Goal: Task Accomplishment & Management: Manage account settings

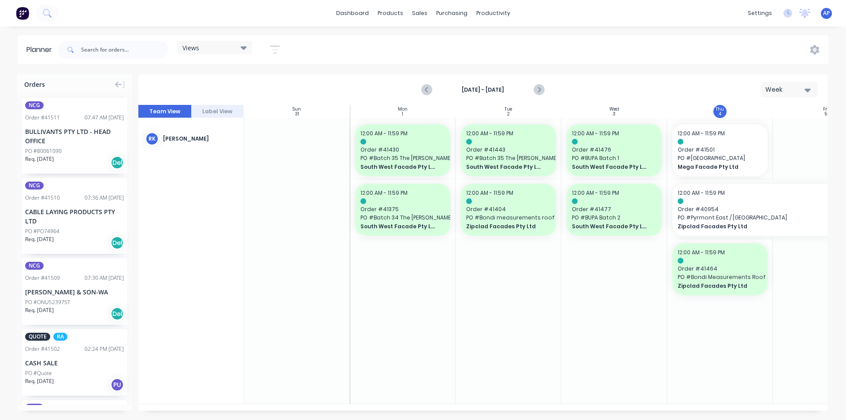
scroll to position [0, 114]
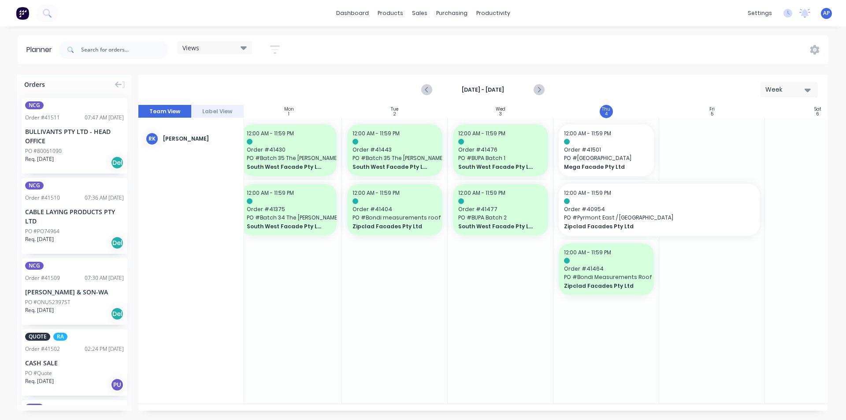
click at [280, 51] on icon "button" at bounding box center [275, 49] width 10 height 11
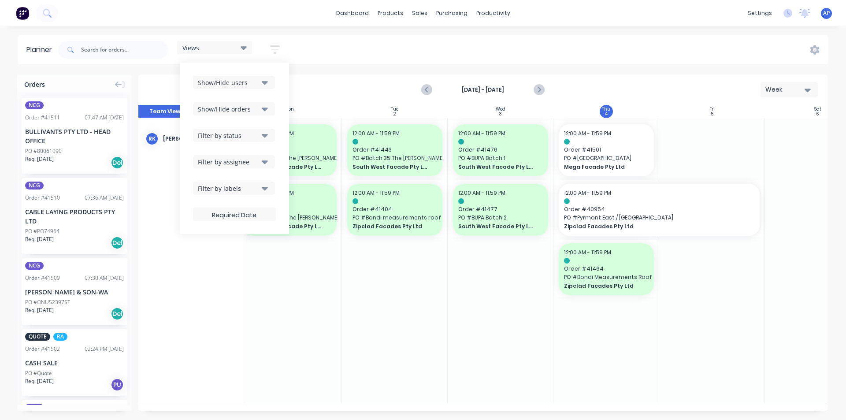
click at [264, 89] on div "Show/Hide users Show/Hide orders Filter by status Filter by assignee Filter by …" at bounding box center [234, 148] width 83 height 145
click at [264, 85] on icon "button" at bounding box center [265, 83] width 6 height 10
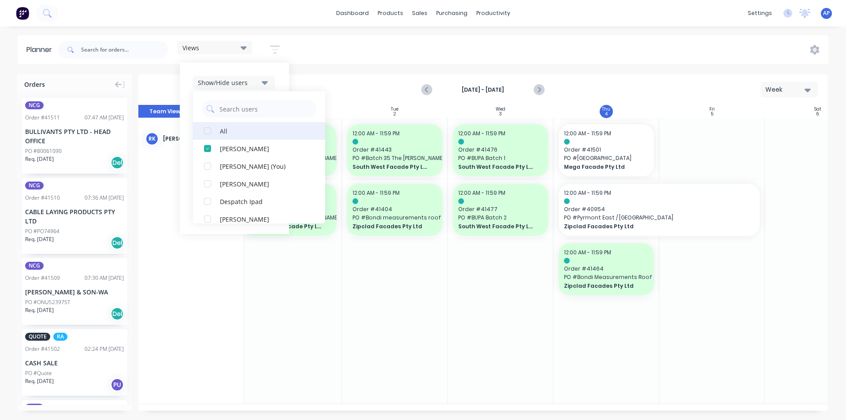
click at [216, 136] on div "button" at bounding box center [208, 131] width 18 height 18
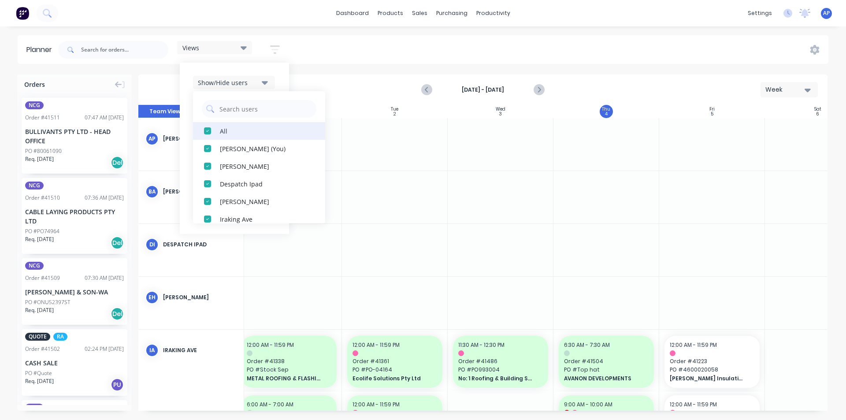
click at [219, 131] on button "All" at bounding box center [259, 131] width 132 height 18
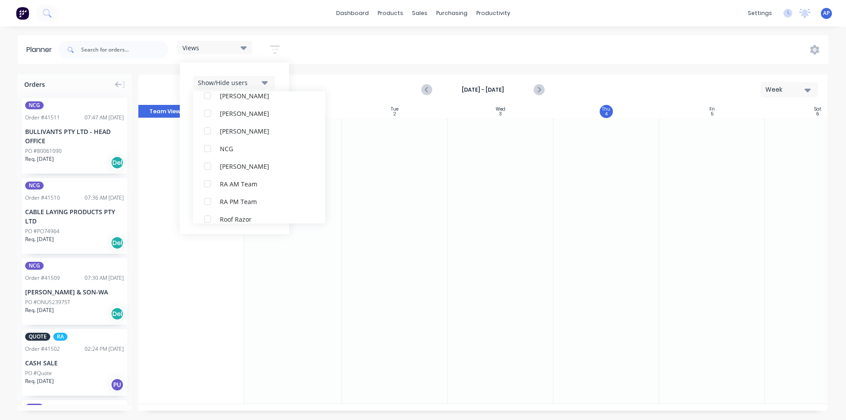
scroll to position [220, 0]
click at [223, 159] on div "RA PM Team" at bounding box center [264, 156] width 88 height 9
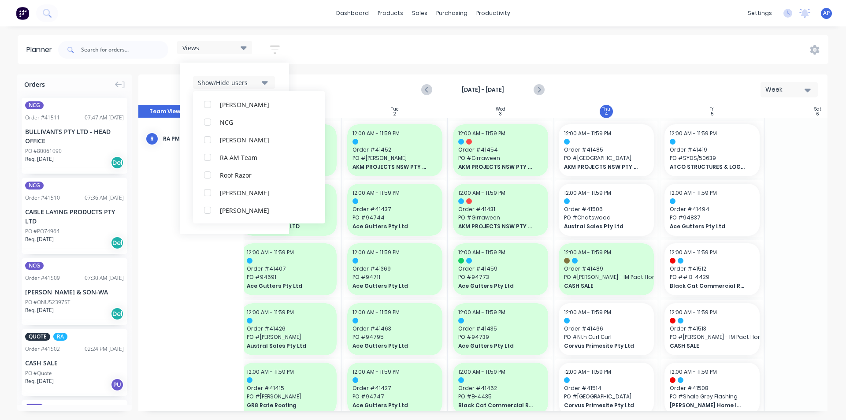
scroll to position [0, 0]
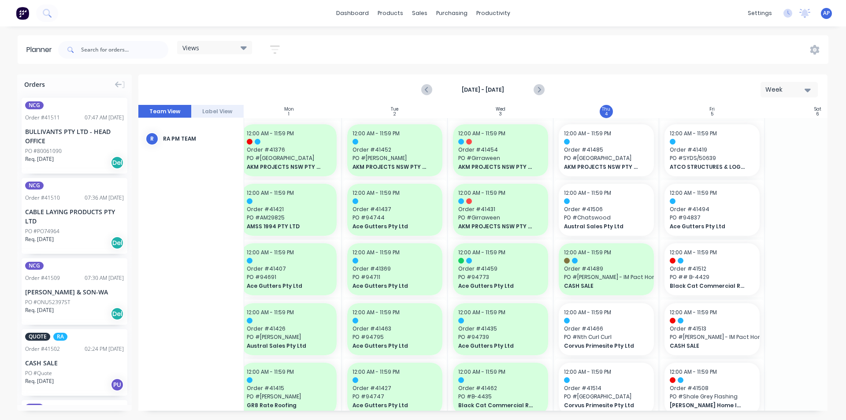
click at [611, 65] on div "Planner Views Save new view None (Default) edit Iraking edit kyle edit Michael'…" at bounding box center [423, 227] width 846 height 384
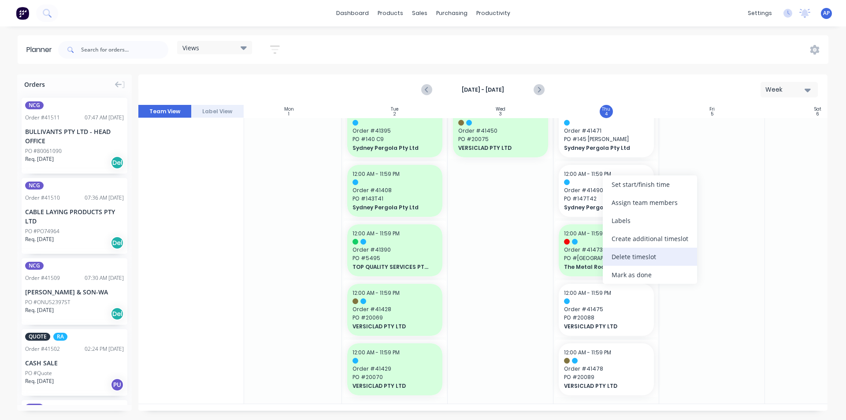
scroll to position [1147, 114]
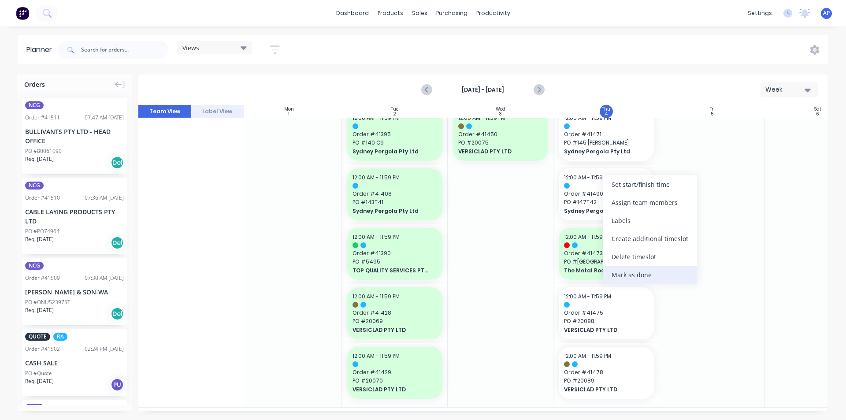
click at [631, 278] on div "Mark as done" at bounding box center [650, 275] width 94 height 18
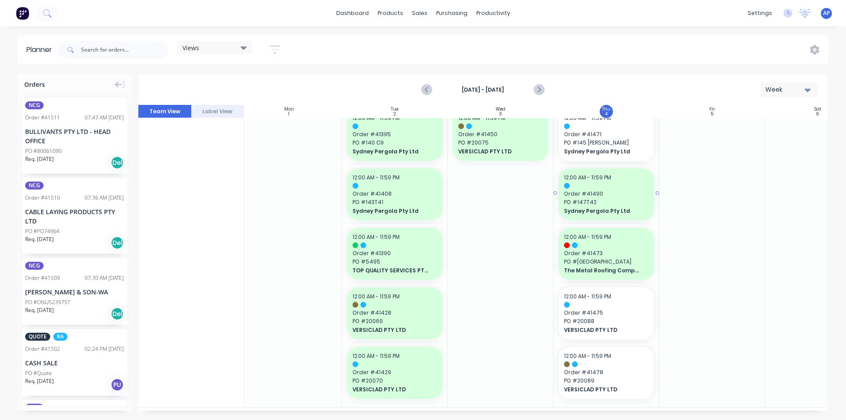
scroll to position [1015, 114]
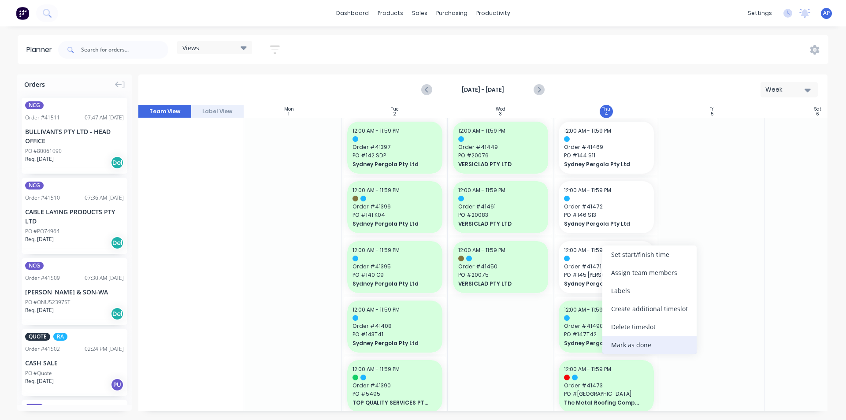
click at [615, 338] on div "Mark as done" at bounding box center [649, 345] width 94 height 18
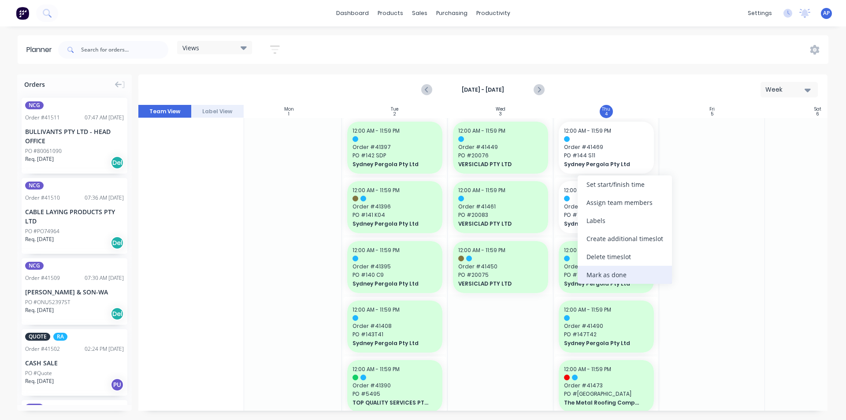
click at [600, 277] on div "Mark as done" at bounding box center [625, 275] width 94 height 18
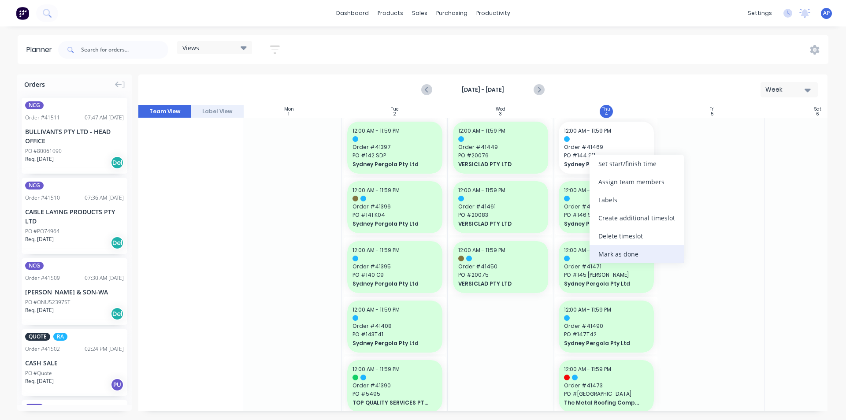
click at [607, 256] on div "Mark as done" at bounding box center [636, 254] width 94 height 18
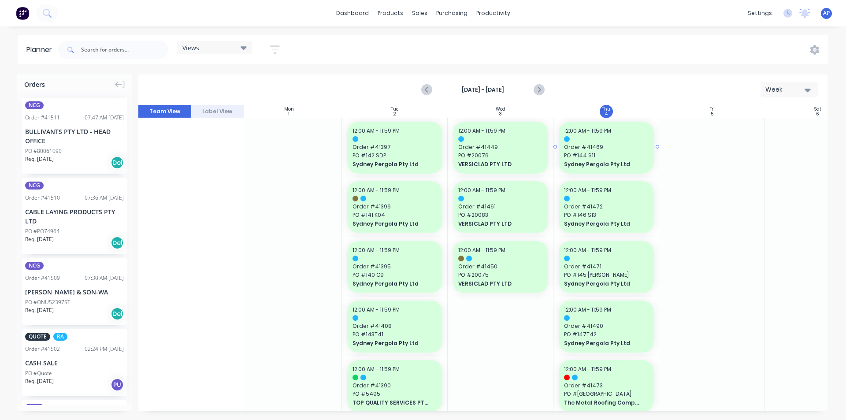
scroll to position [839, 114]
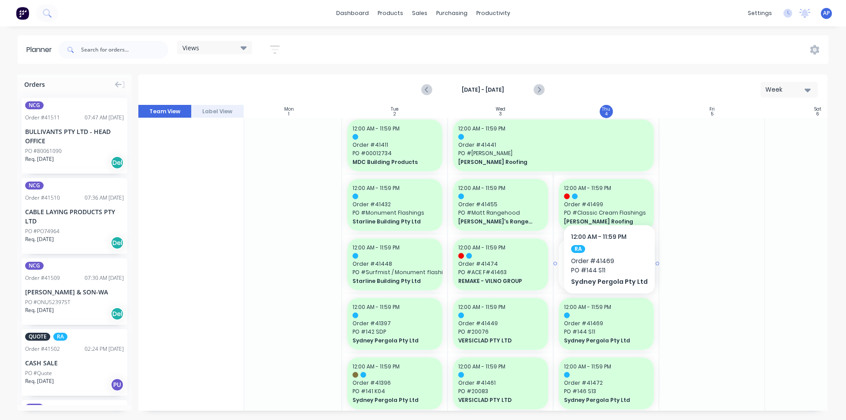
click at [575, 262] on span "Order # 41491" at bounding box center [606, 264] width 85 height 8
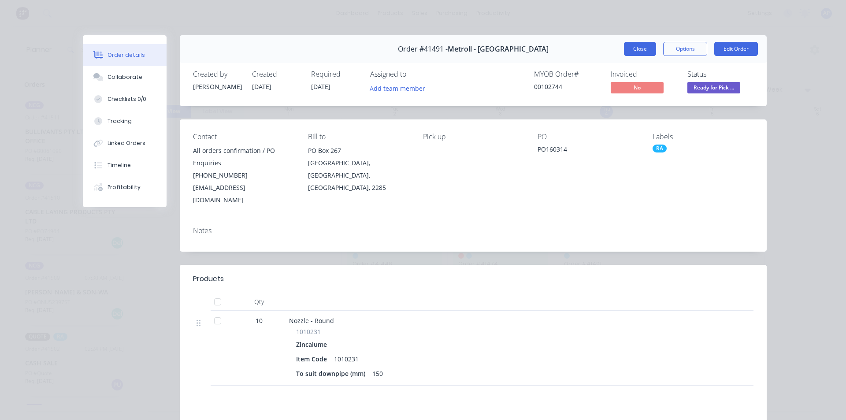
click at [648, 43] on button "Close" at bounding box center [640, 49] width 32 height 14
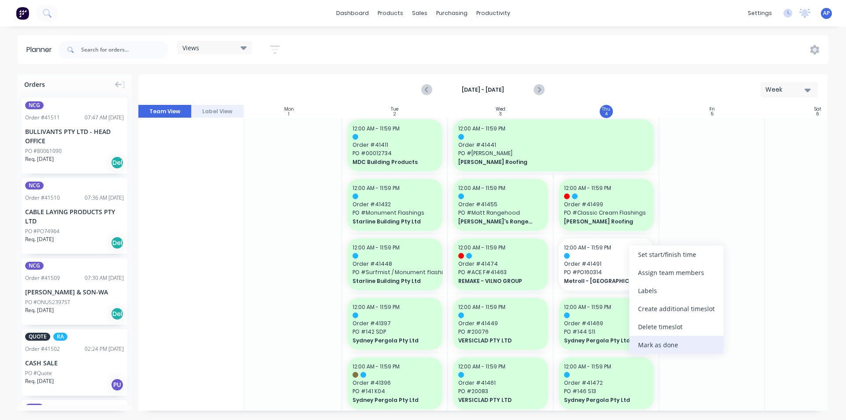
click at [665, 348] on div "Mark as done" at bounding box center [676, 345] width 94 height 18
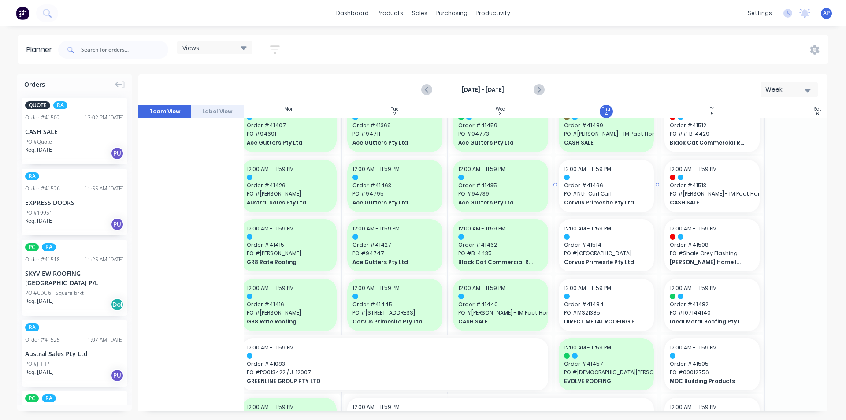
scroll to position [134, 114]
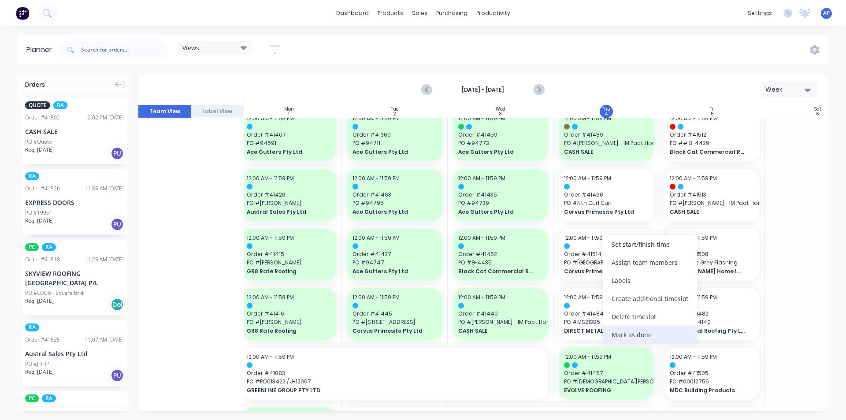
click at [623, 331] on div "Mark as done" at bounding box center [650, 335] width 94 height 18
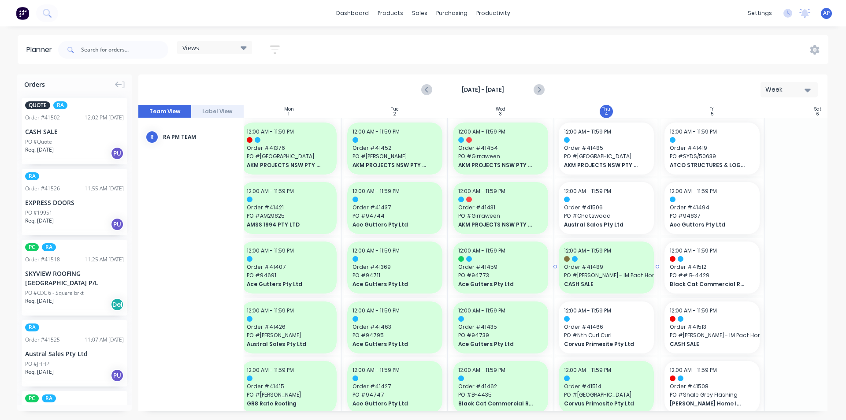
scroll to position [0, 114]
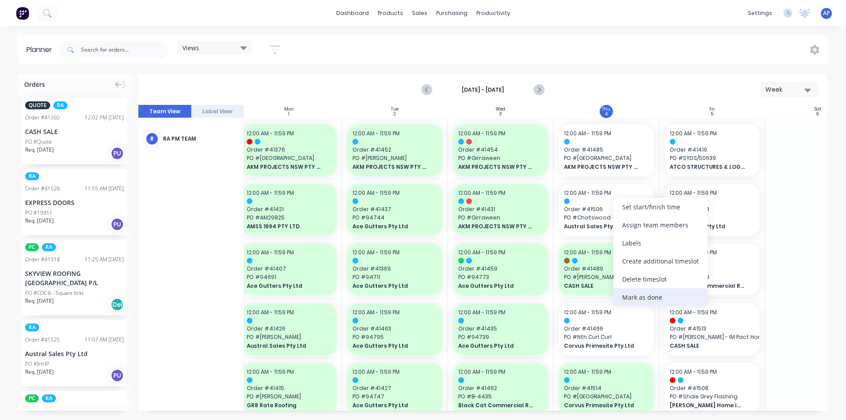
click at [636, 300] on div "Mark as done" at bounding box center [660, 297] width 94 height 18
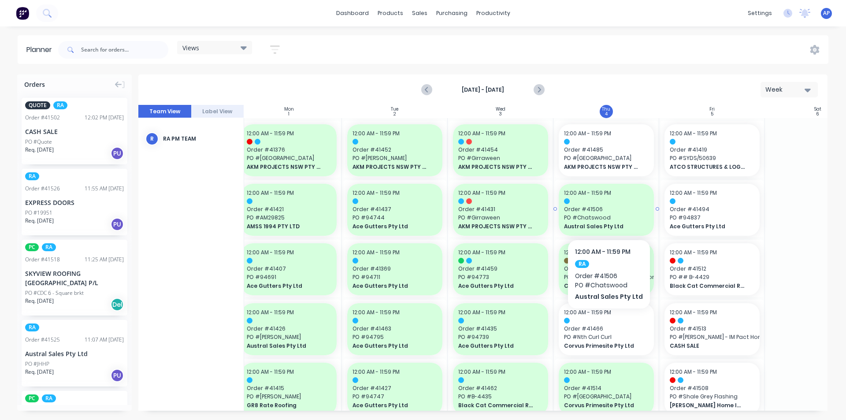
click at [611, 207] on span "Order # 41506" at bounding box center [606, 209] width 85 height 8
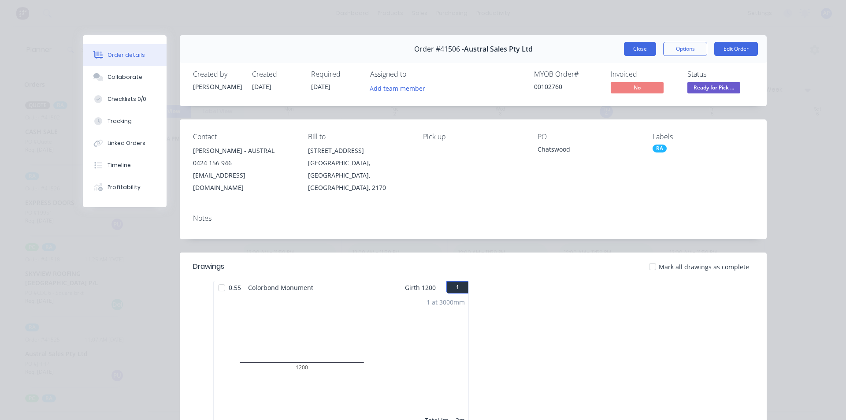
click at [640, 48] on button "Close" at bounding box center [640, 49] width 32 height 14
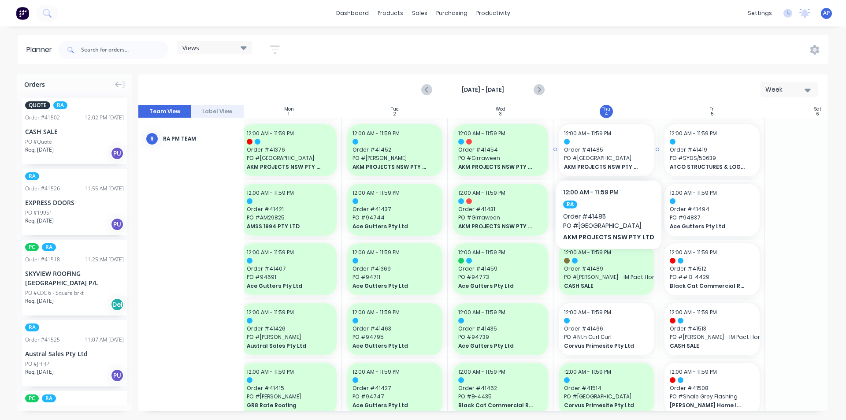
click at [614, 144] on div at bounding box center [606, 142] width 85 height 6
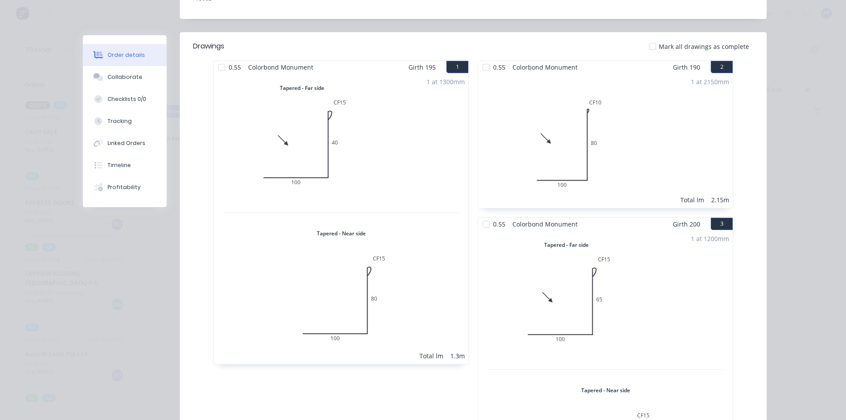
scroll to position [0, 0]
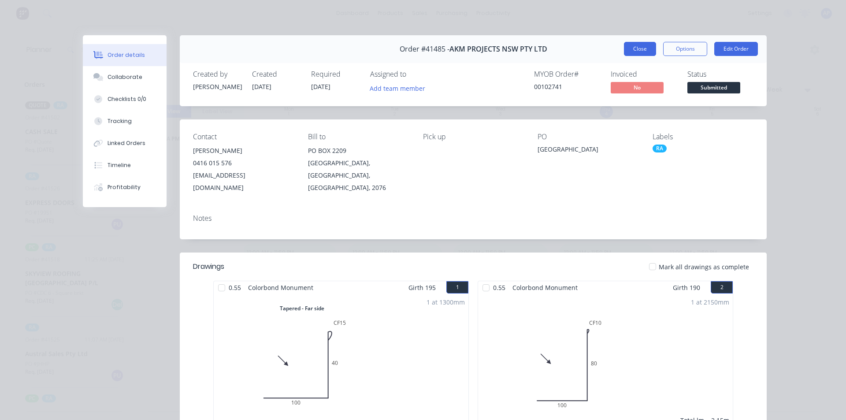
click at [627, 49] on button "Close" at bounding box center [640, 49] width 32 height 14
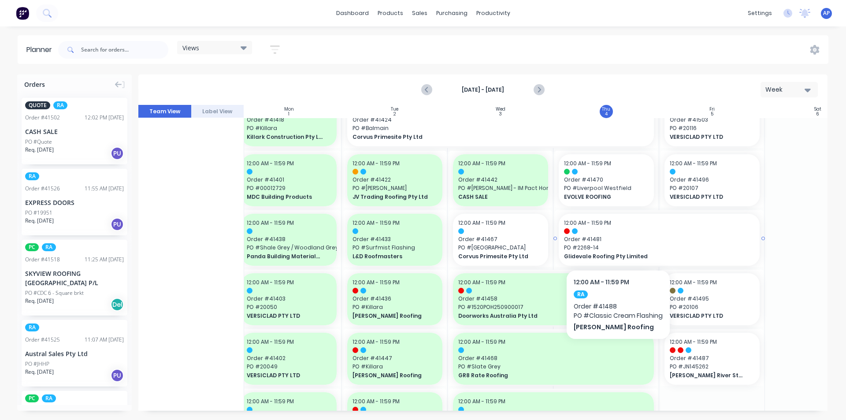
scroll to position [441, 114]
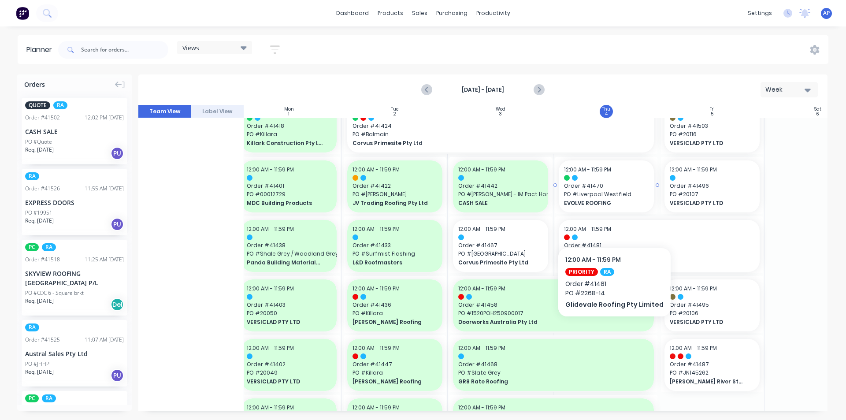
click at [614, 194] on span "PO # Liverpool Westfield" at bounding box center [606, 194] width 85 height 8
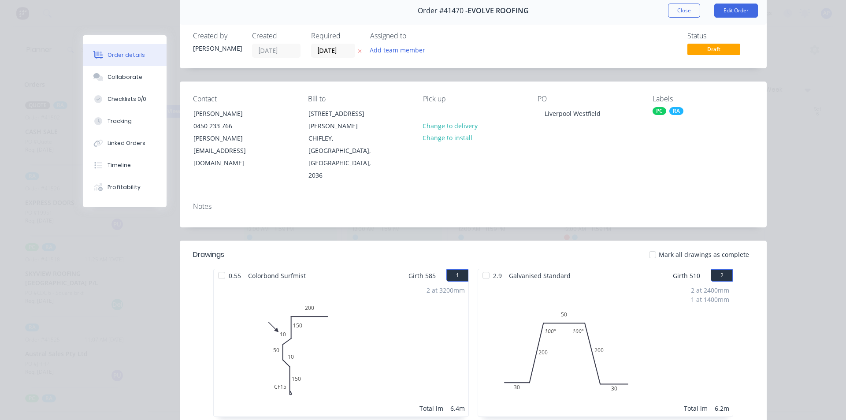
scroll to position [0, 0]
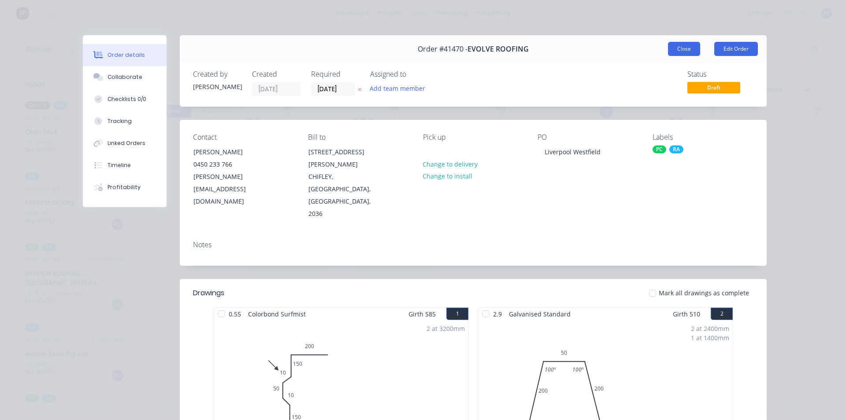
click at [685, 44] on button "Close" at bounding box center [684, 49] width 32 height 14
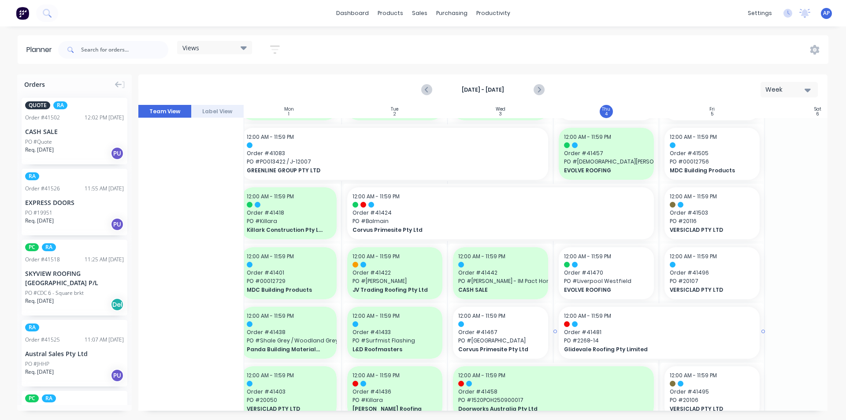
scroll to position [354, 114]
click at [654, 326] on div "12:00 AM - 11:59 PM Order # 41481 PO # 2268-14 Glidevale Roofing Pty Limited" at bounding box center [659, 332] width 201 height 52
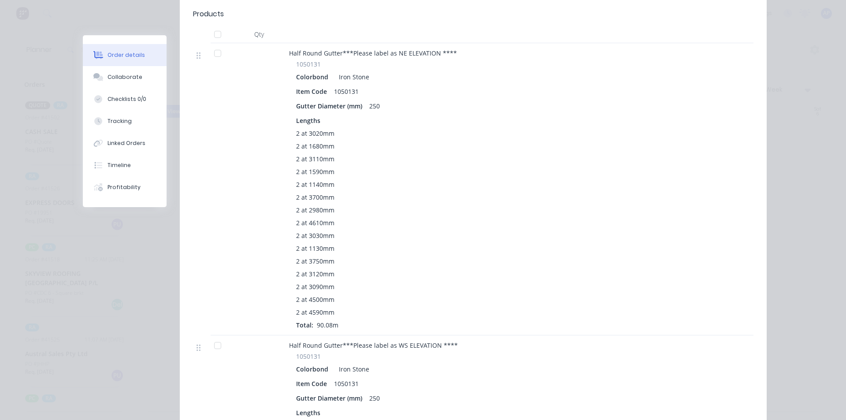
scroll to position [0, 0]
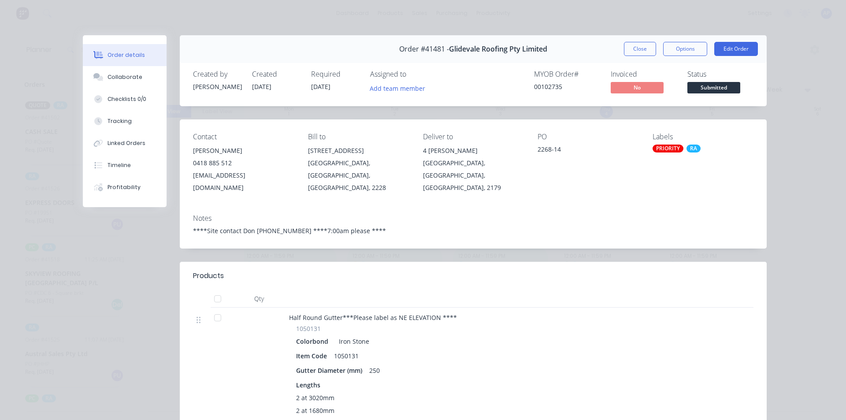
click at [634, 56] on div "Order #41481 - Glidevale Roofing Pty Limited Close Options Edit Order" at bounding box center [473, 49] width 587 height 28
click at [637, 48] on button "Close" at bounding box center [640, 49] width 32 height 14
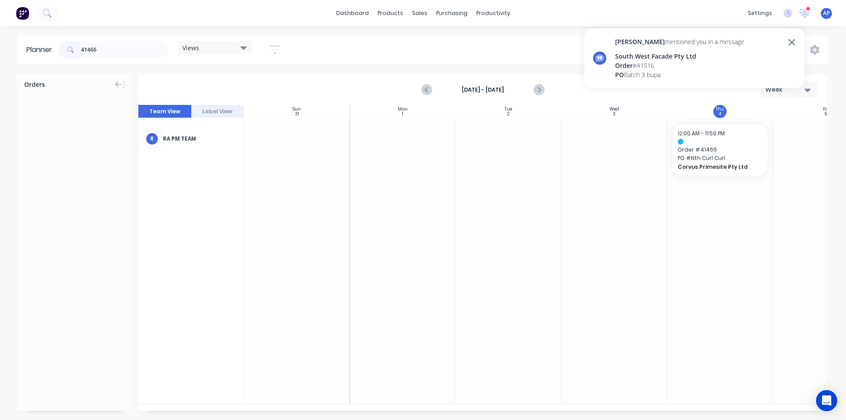
scroll to position [0, 94]
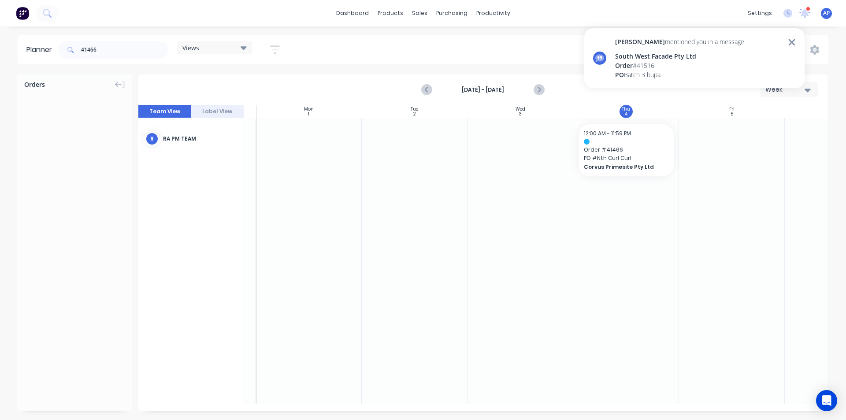
click at [791, 44] on icon at bounding box center [792, 42] width 8 height 11
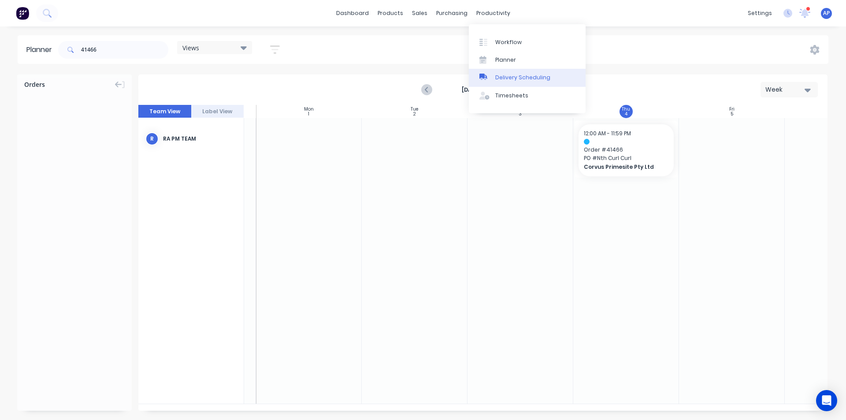
click at [509, 79] on div "Delivery Scheduling" at bounding box center [522, 78] width 55 height 8
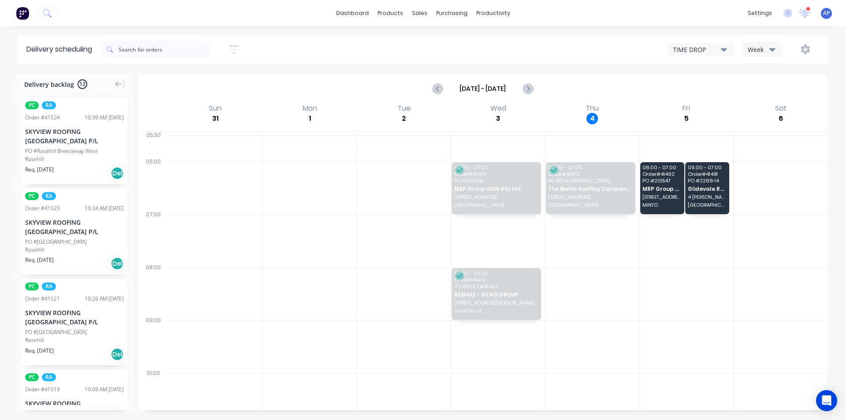
click at [758, 51] on div "Week" at bounding box center [761, 49] width 26 height 9
click at [757, 92] on div "Vehicle" at bounding box center [786, 91] width 87 height 18
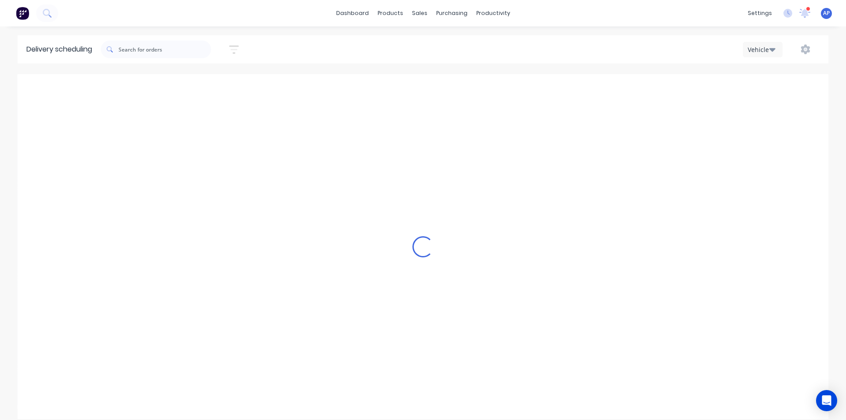
scroll to position [0, 0]
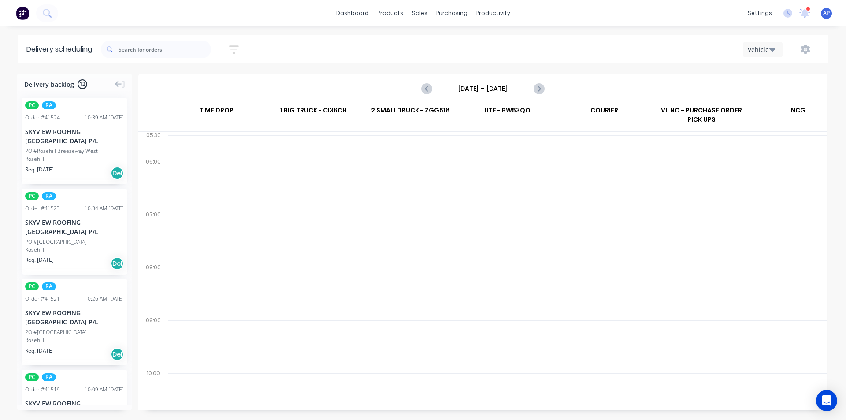
click at [469, 92] on input "Sunday - 31/08/25" at bounding box center [482, 88] width 87 height 13
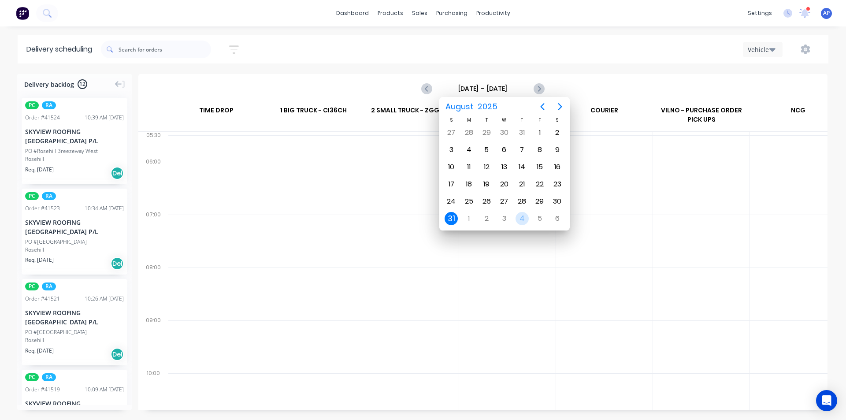
click at [522, 219] on div "4" at bounding box center [521, 218] width 13 height 13
type input "Thursday - 04/09/25"
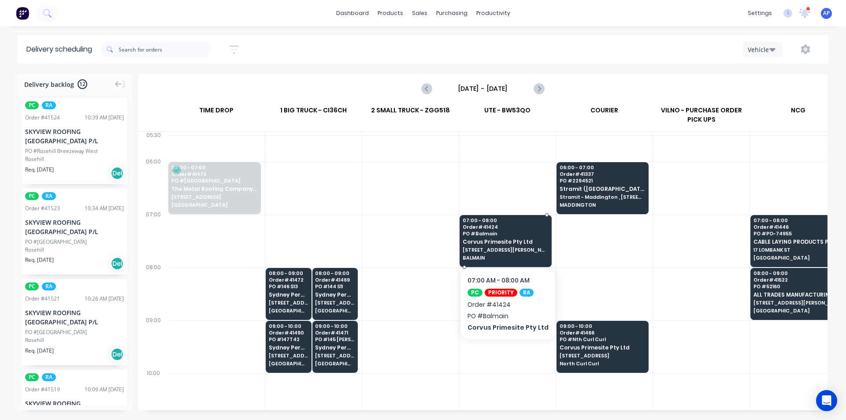
click at [522, 248] on span "24 LAWSON ST" at bounding box center [505, 249] width 85 height 5
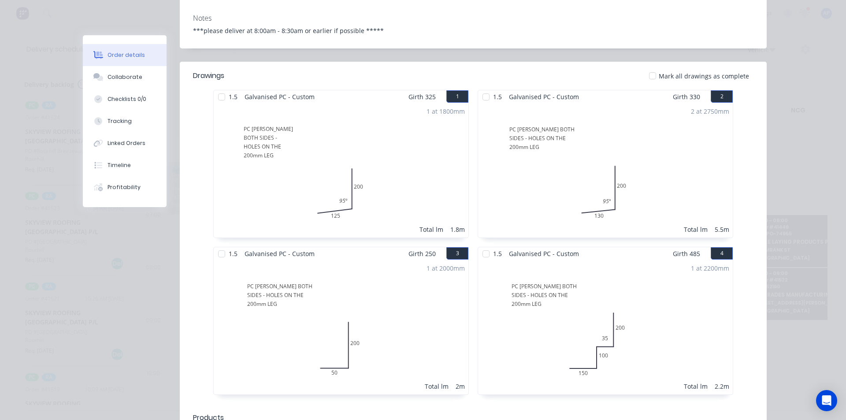
scroll to position [200, 0]
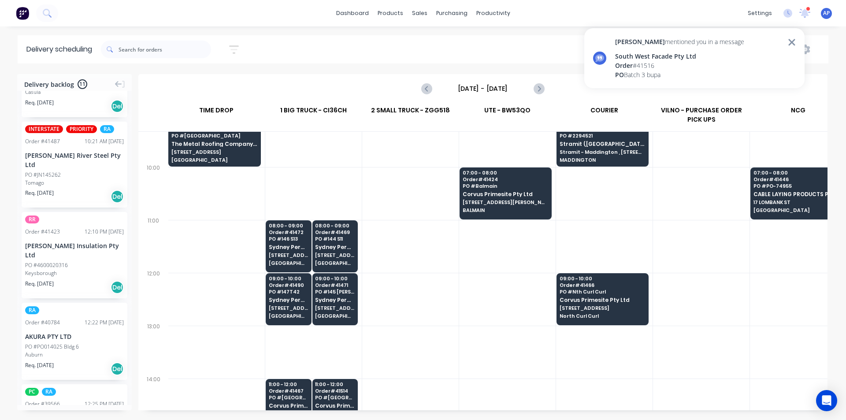
scroll to position [44, 0]
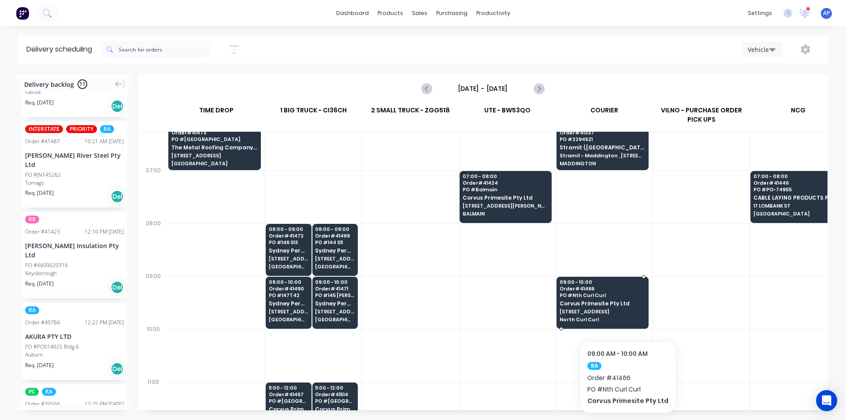
click at [625, 314] on span "50 Headland Rd" at bounding box center [601, 311] width 85 height 5
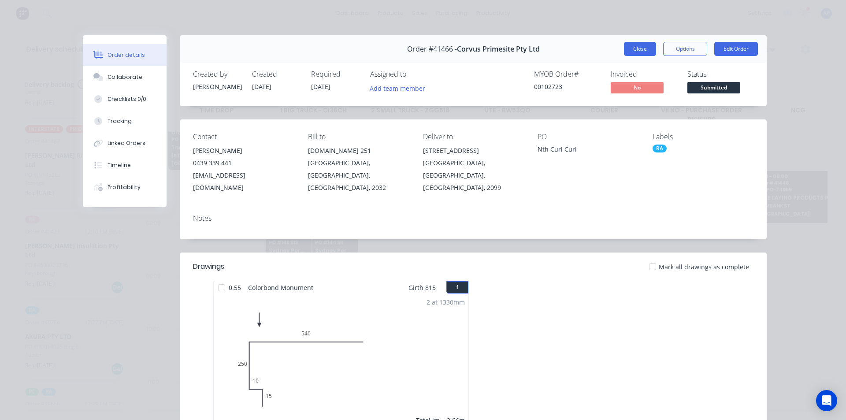
click at [645, 46] on button "Close" at bounding box center [640, 49] width 32 height 14
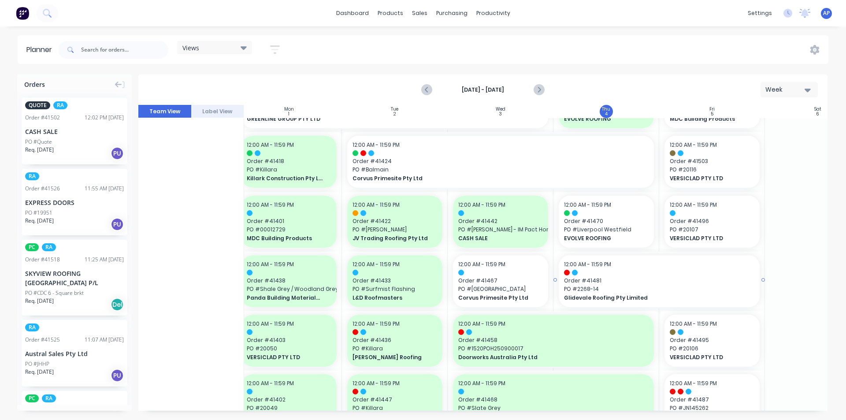
scroll to position [361, 114]
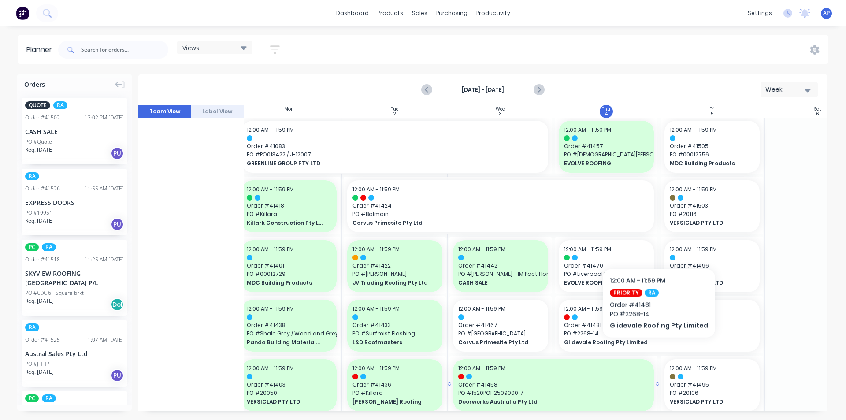
click at [655, 357] on div at bounding box center [553, 384] width 208 height 57
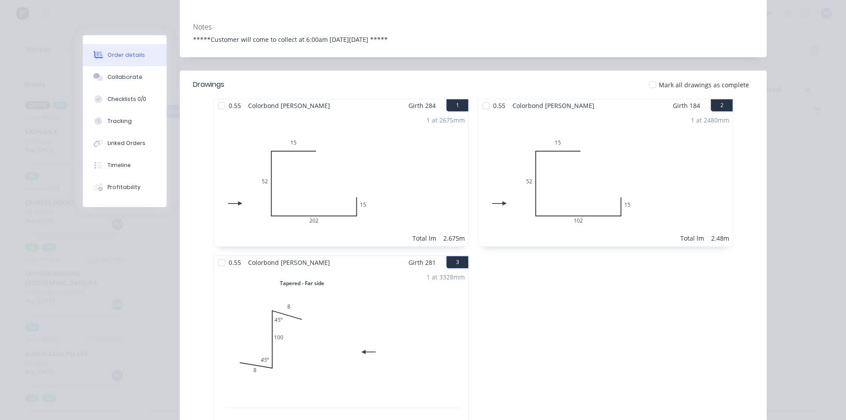
scroll to position [0, 0]
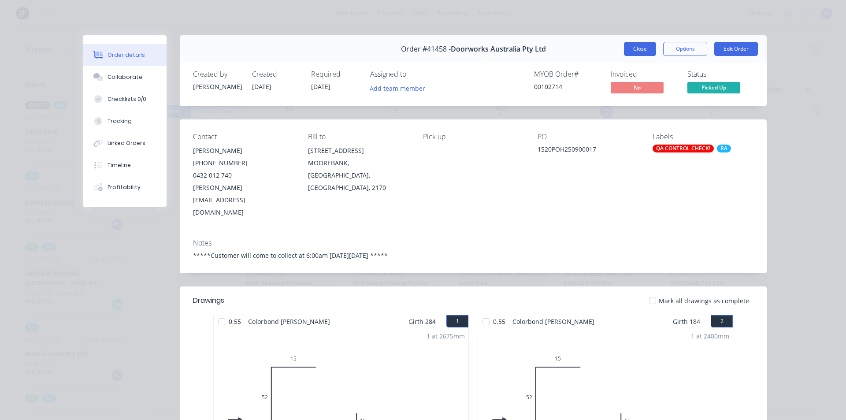
click at [636, 46] on button "Close" at bounding box center [640, 49] width 32 height 14
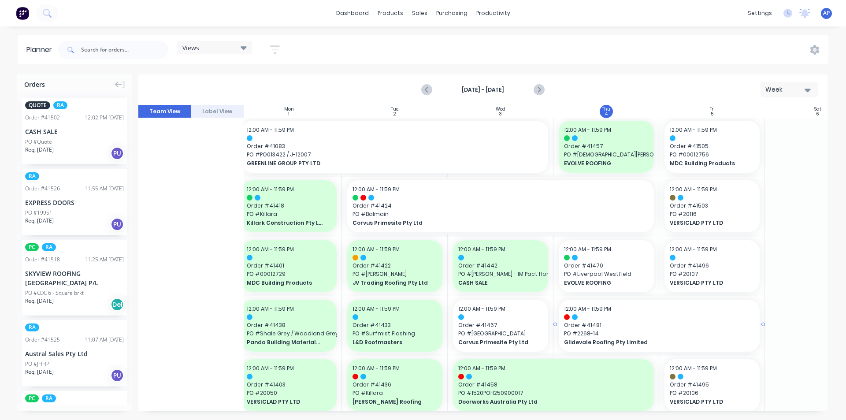
click at [661, 333] on span "PO # 2268-14" at bounding box center [659, 334] width 190 height 8
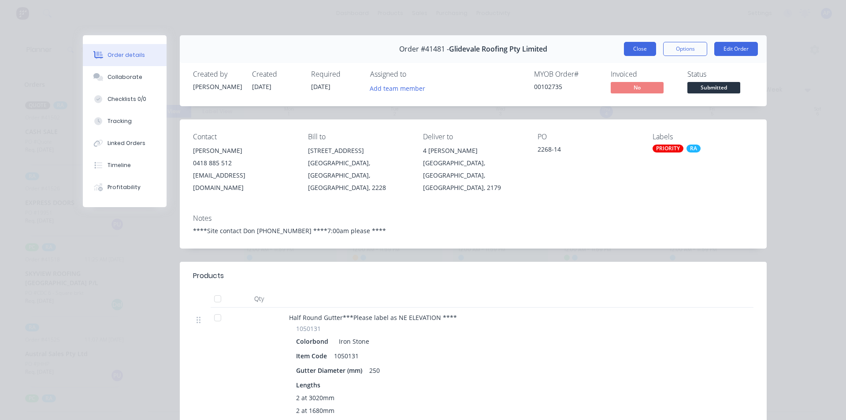
click at [627, 51] on button "Close" at bounding box center [640, 49] width 32 height 14
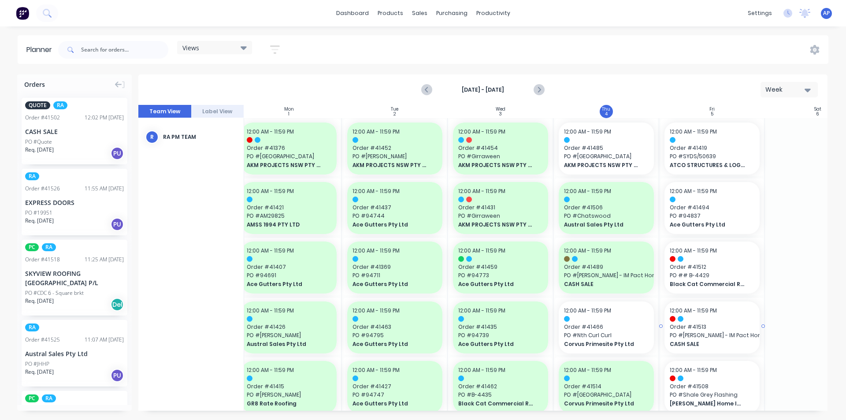
scroll to position [0, 114]
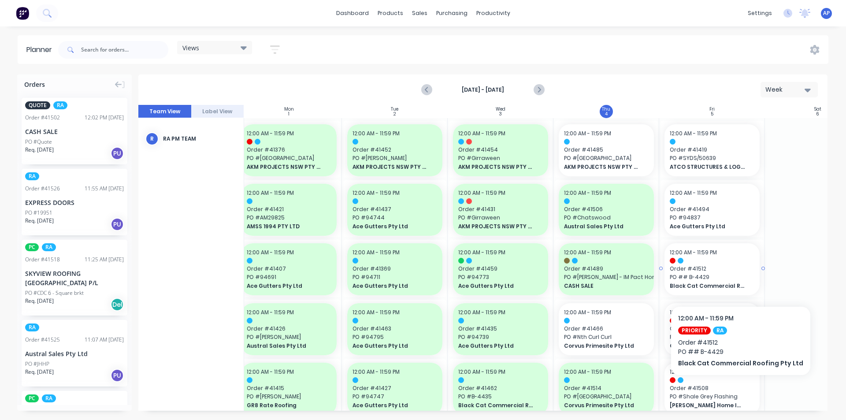
click at [737, 279] on span "PO # # B-4429" at bounding box center [712, 277] width 85 height 8
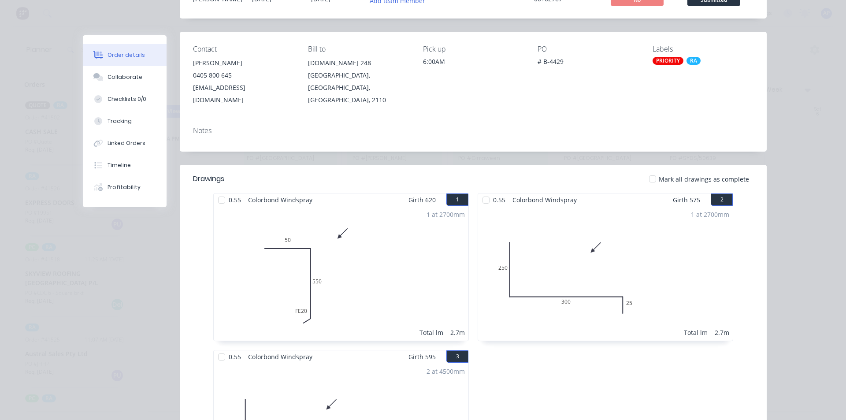
scroll to position [0, 0]
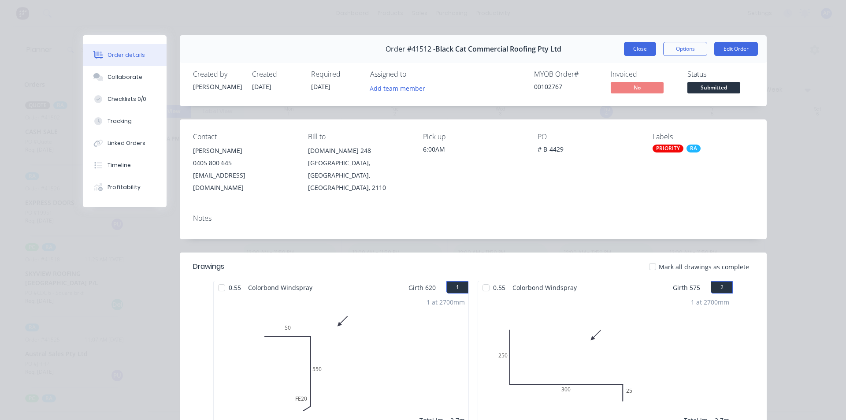
click at [637, 46] on button "Close" at bounding box center [640, 49] width 32 height 14
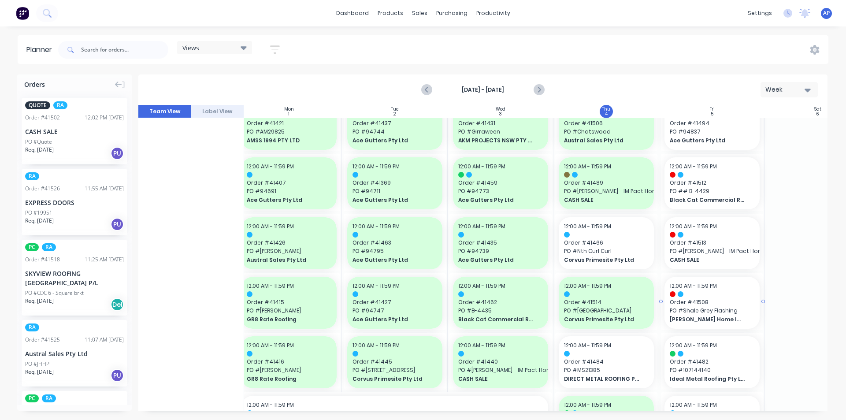
scroll to position [88, 114]
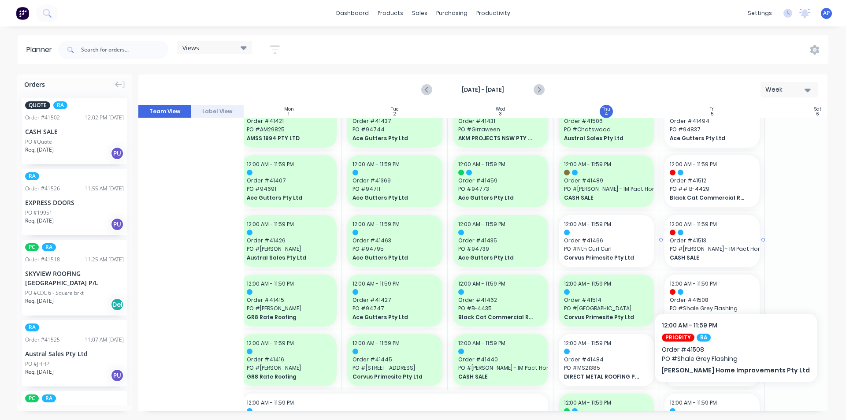
click at [722, 245] on span "PO # [PERSON_NAME] - IM Pact Home" at bounding box center [712, 249] width 85 height 8
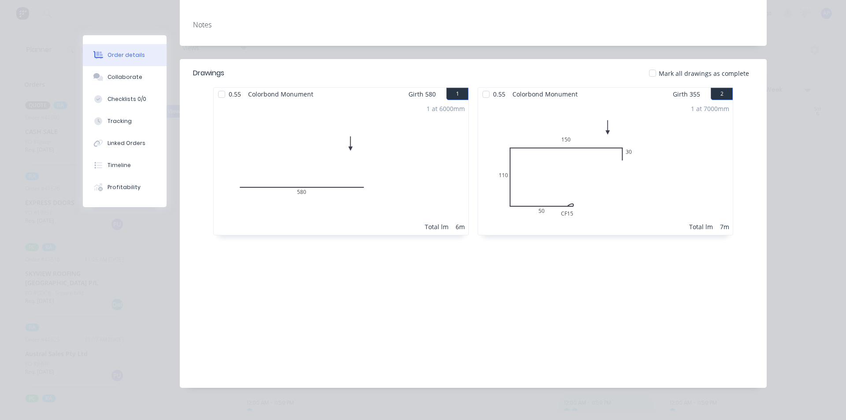
scroll to position [0, 0]
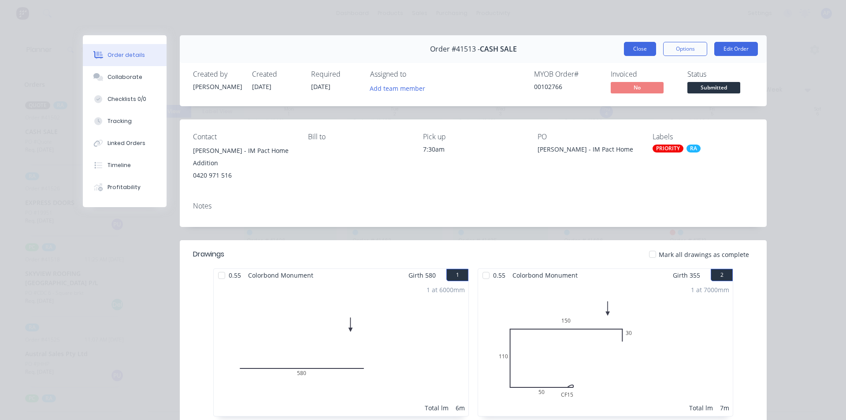
click at [640, 55] on button "Close" at bounding box center [640, 49] width 32 height 14
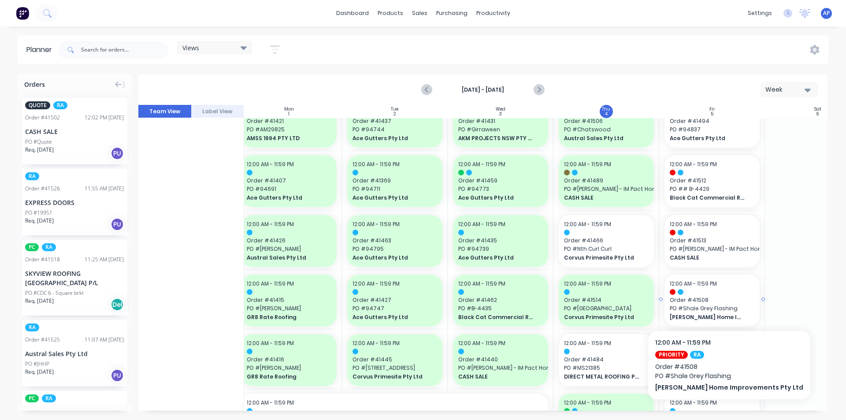
click at [709, 313] on span "[PERSON_NAME] Home Improvements Pty Ltd" at bounding box center [708, 317] width 76 height 8
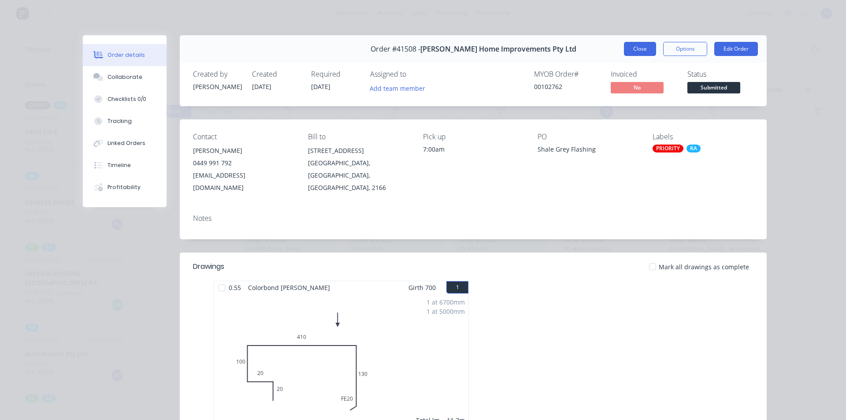
drag, startPoint x: 641, startPoint y: 50, endPoint x: 617, endPoint y: 44, distance: 24.1
click at [641, 50] on button "Close" at bounding box center [640, 49] width 32 height 14
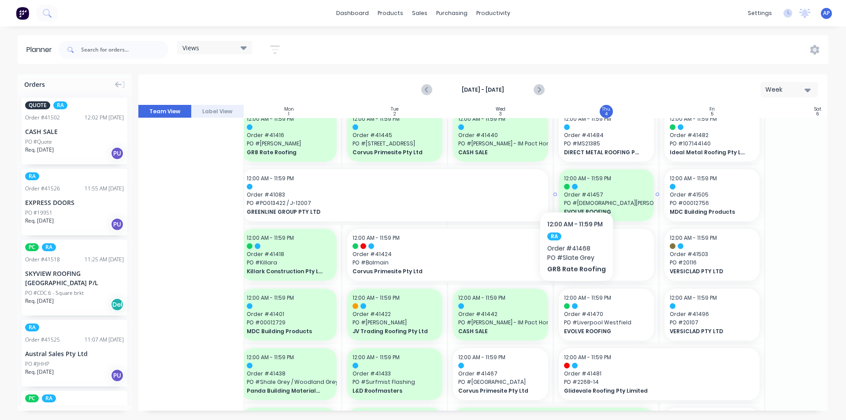
scroll to position [229, 114]
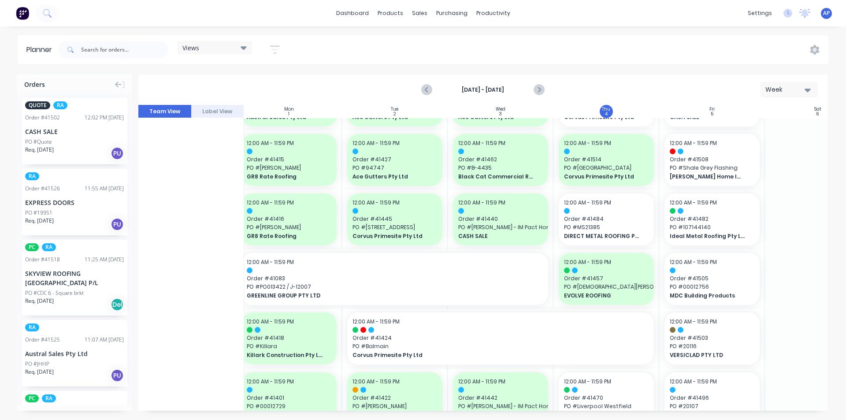
click at [669, 56] on div "Views Save new view None (Default) edit Iraking edit [PERSON_NAME] edit [PERSON…" at bounding box center [442, 50] width 772 height 26
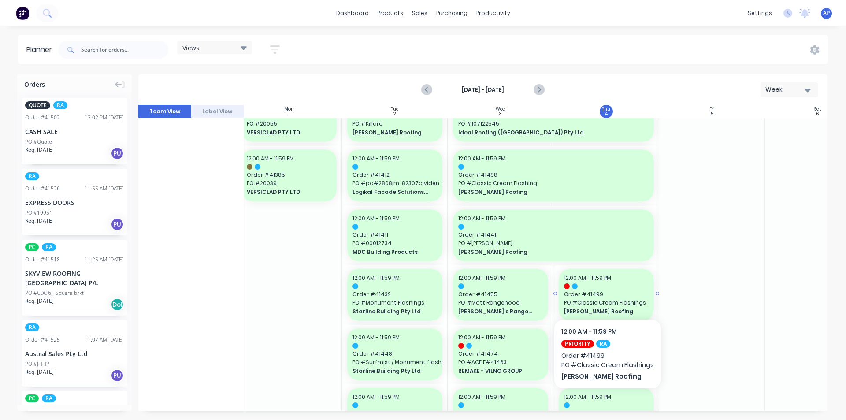
scroll to position [969, 114]
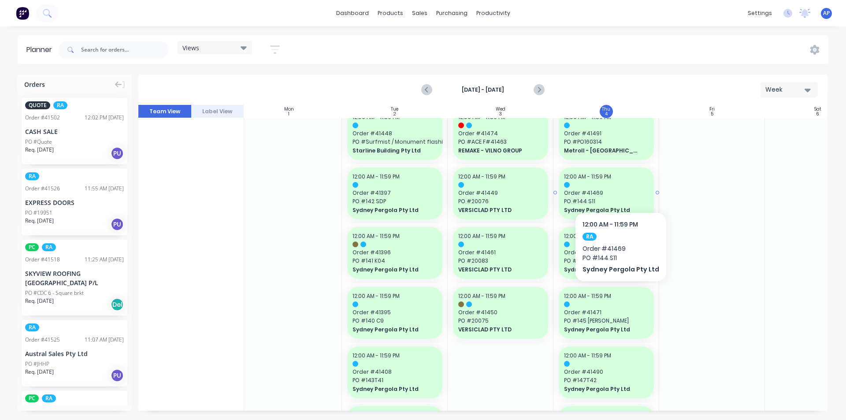
click at [618, 185] on div at bounding box center [606, 185] width 85 height 6
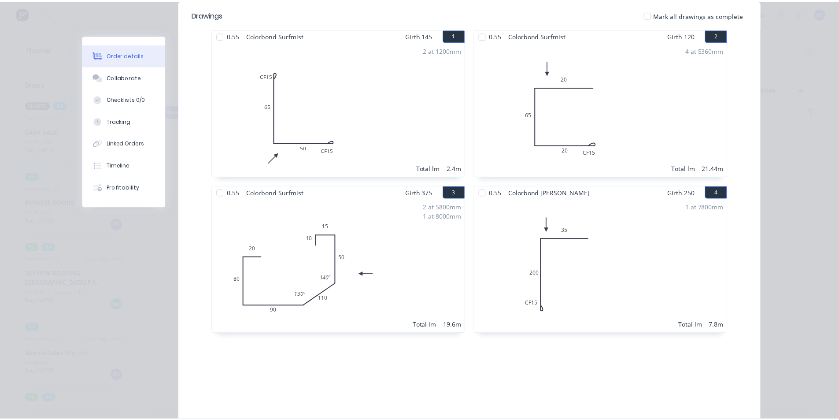
scroll to position [0, 0]
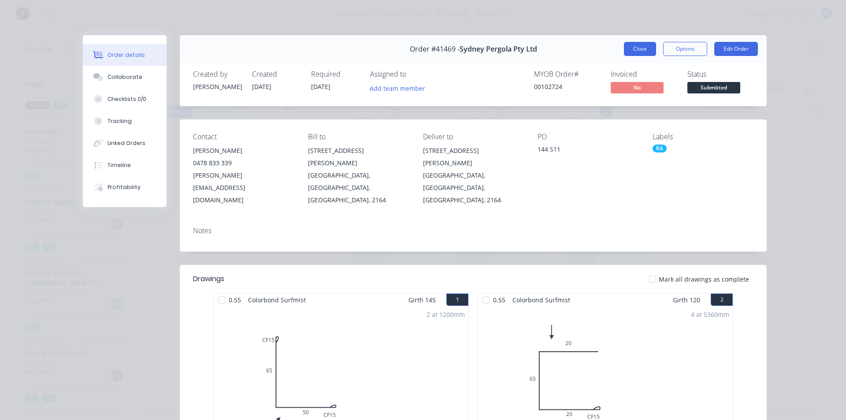
click at [632, 49] on button "Close" at bounding box center [640, 49] width 32 height 14
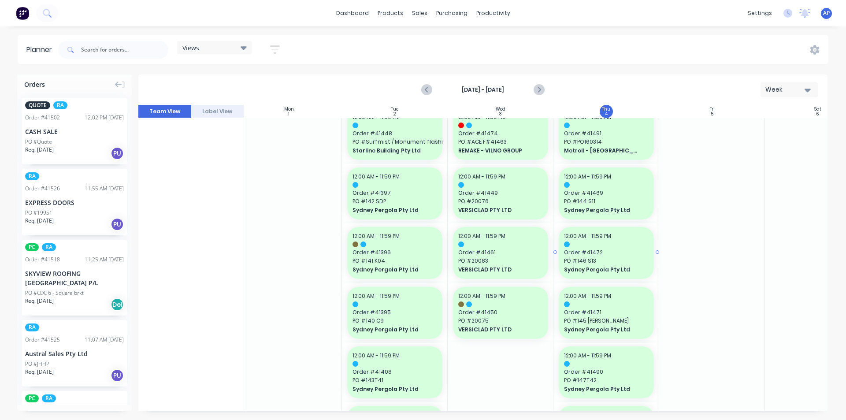
click at [610, 250] on span "Order # 41472" at bounding box center [606, 252] width 85 height 8
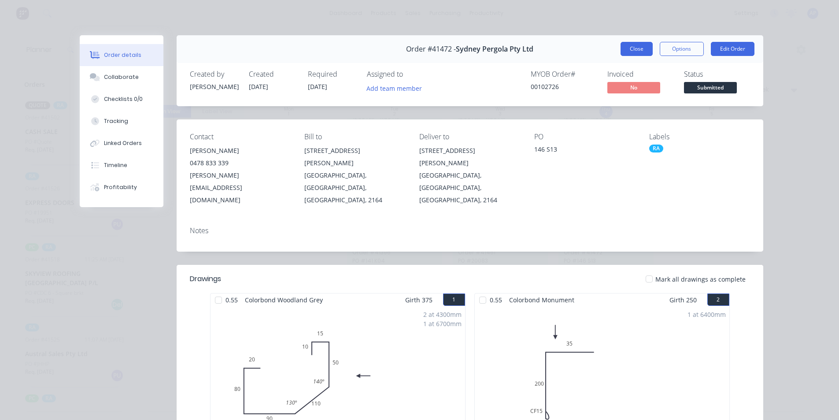
click at [635, 52] on button "Close" at bounding box center [637, 49] width 32 height 14
